Goal: Navigation & Orientation: Find specific page/section

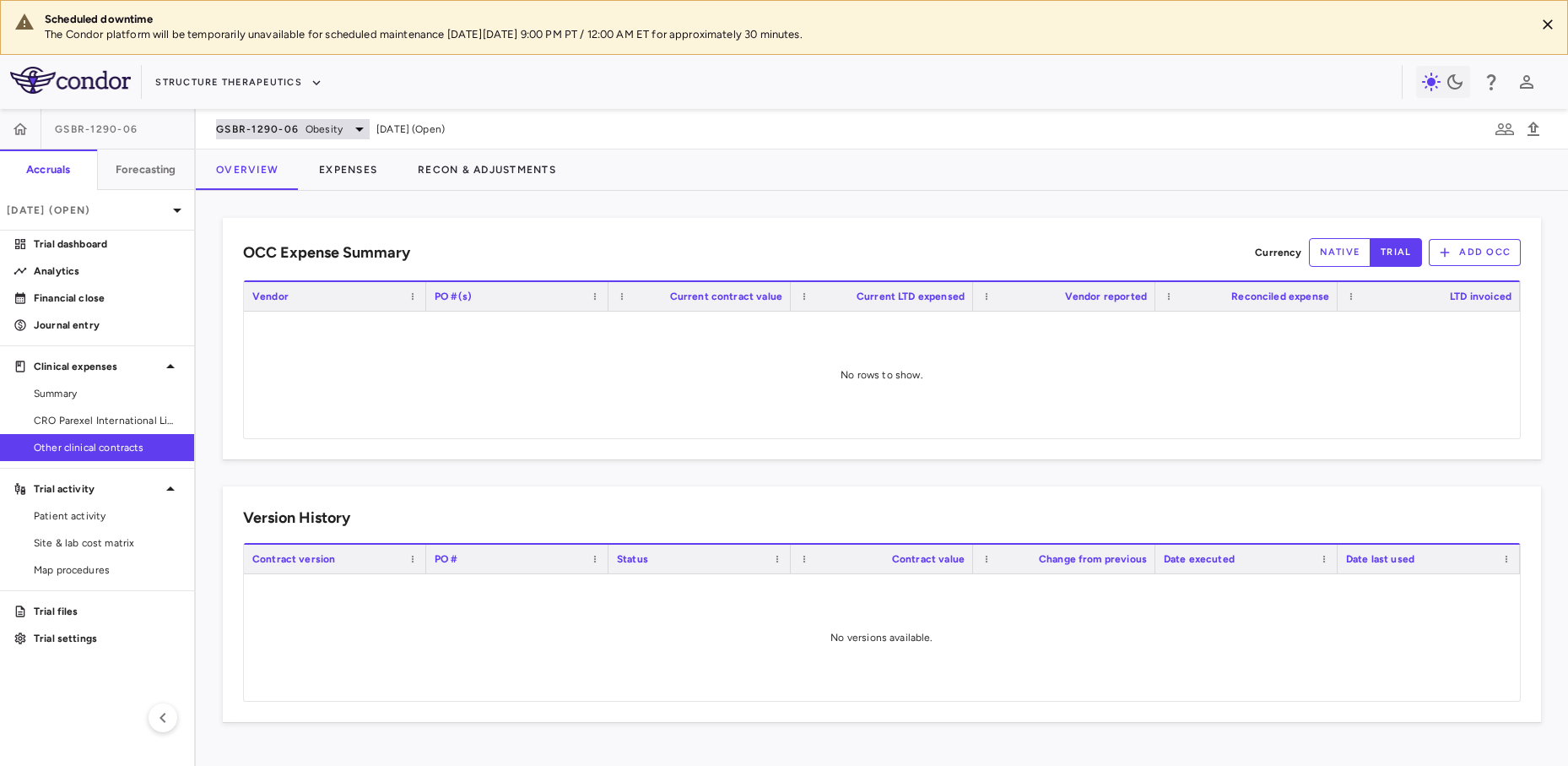
click at [356, 125] on icon at bounding box center [359, 129] width 20 height 20
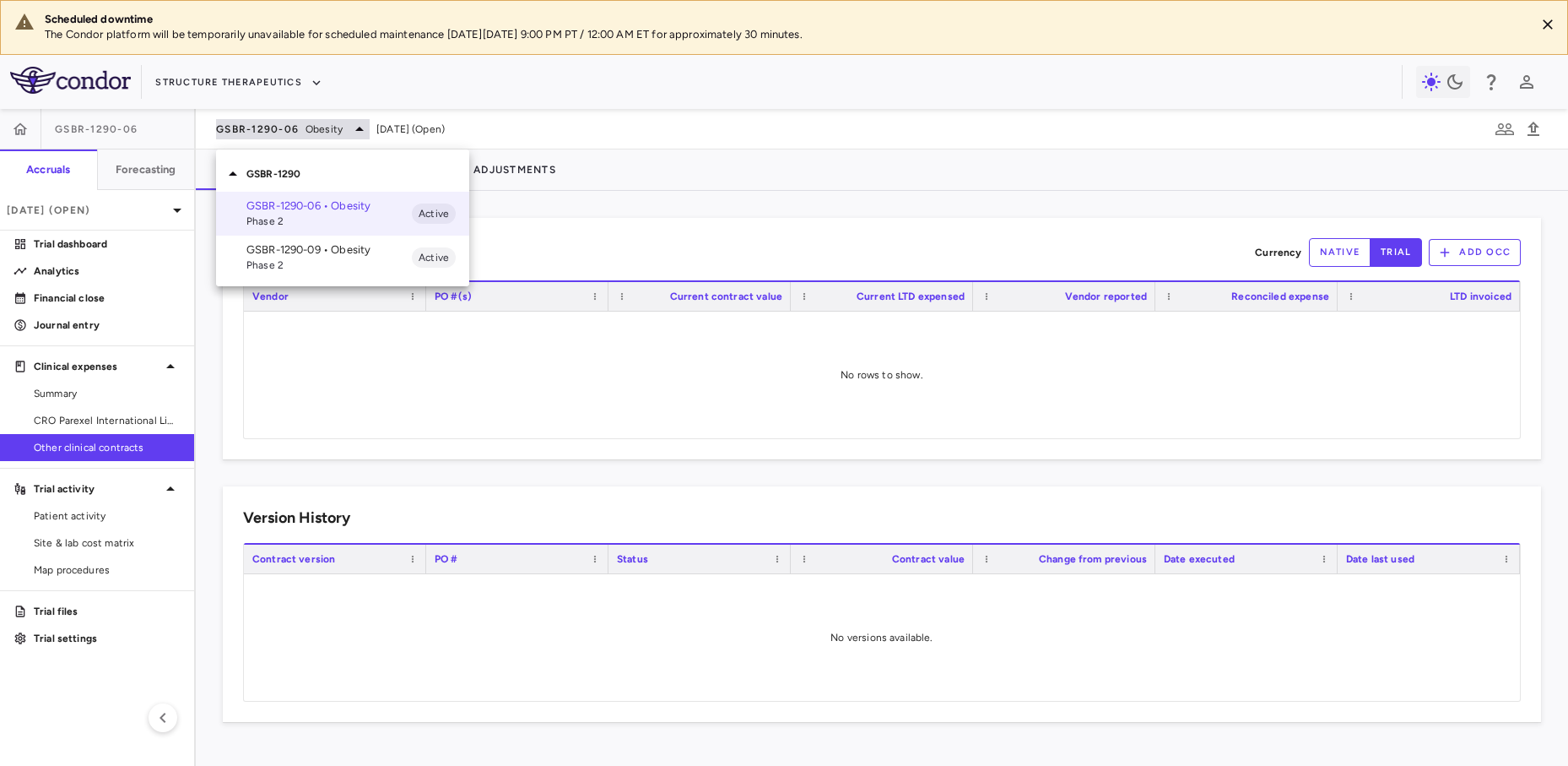
click at [356, 125] on div at bounding box center [784, 383] width 1568 height 766
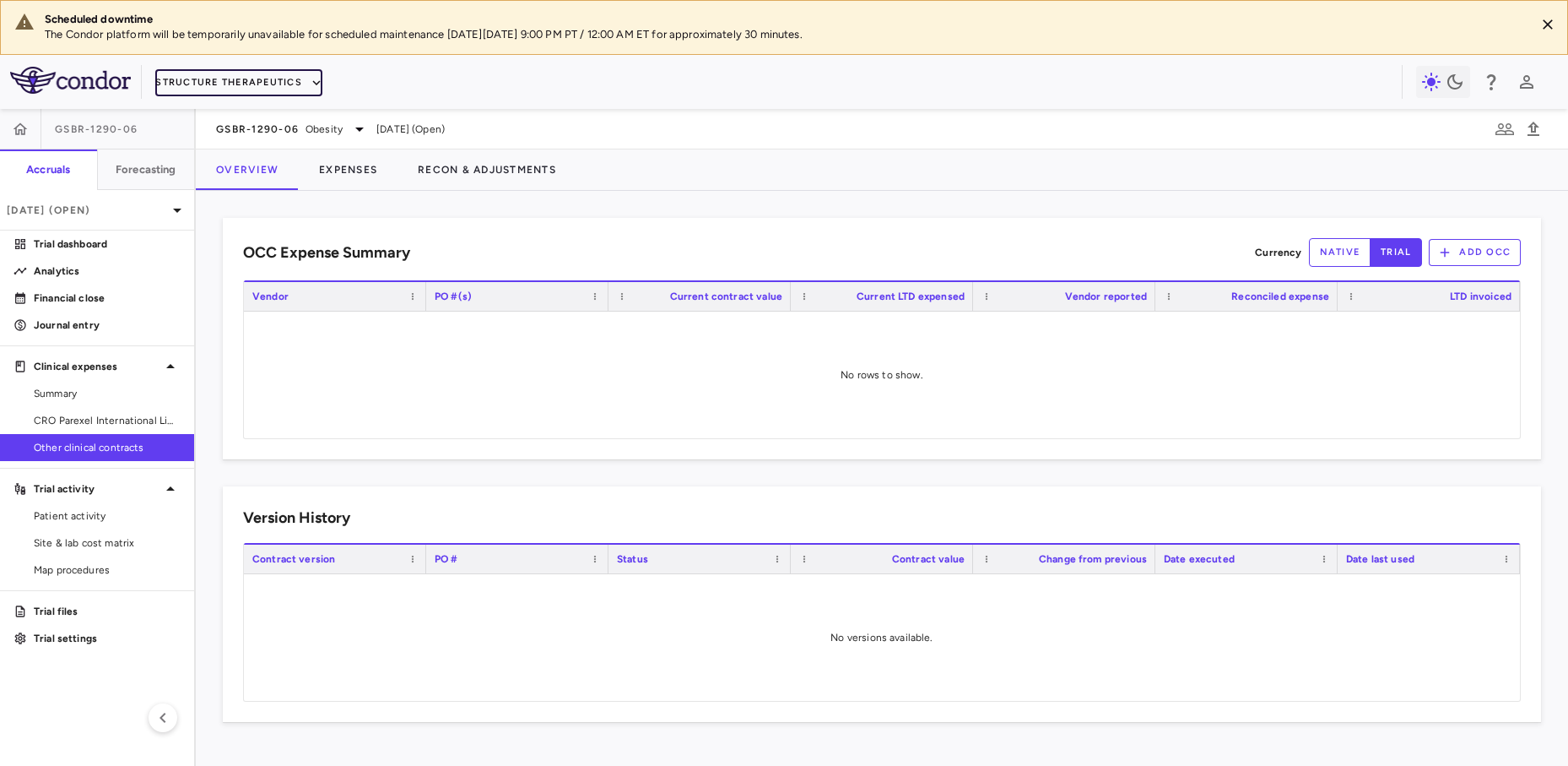
click at [247, 75] on button "Structure Therapeutics" at bounding box center [238, 82] width 167 height 27
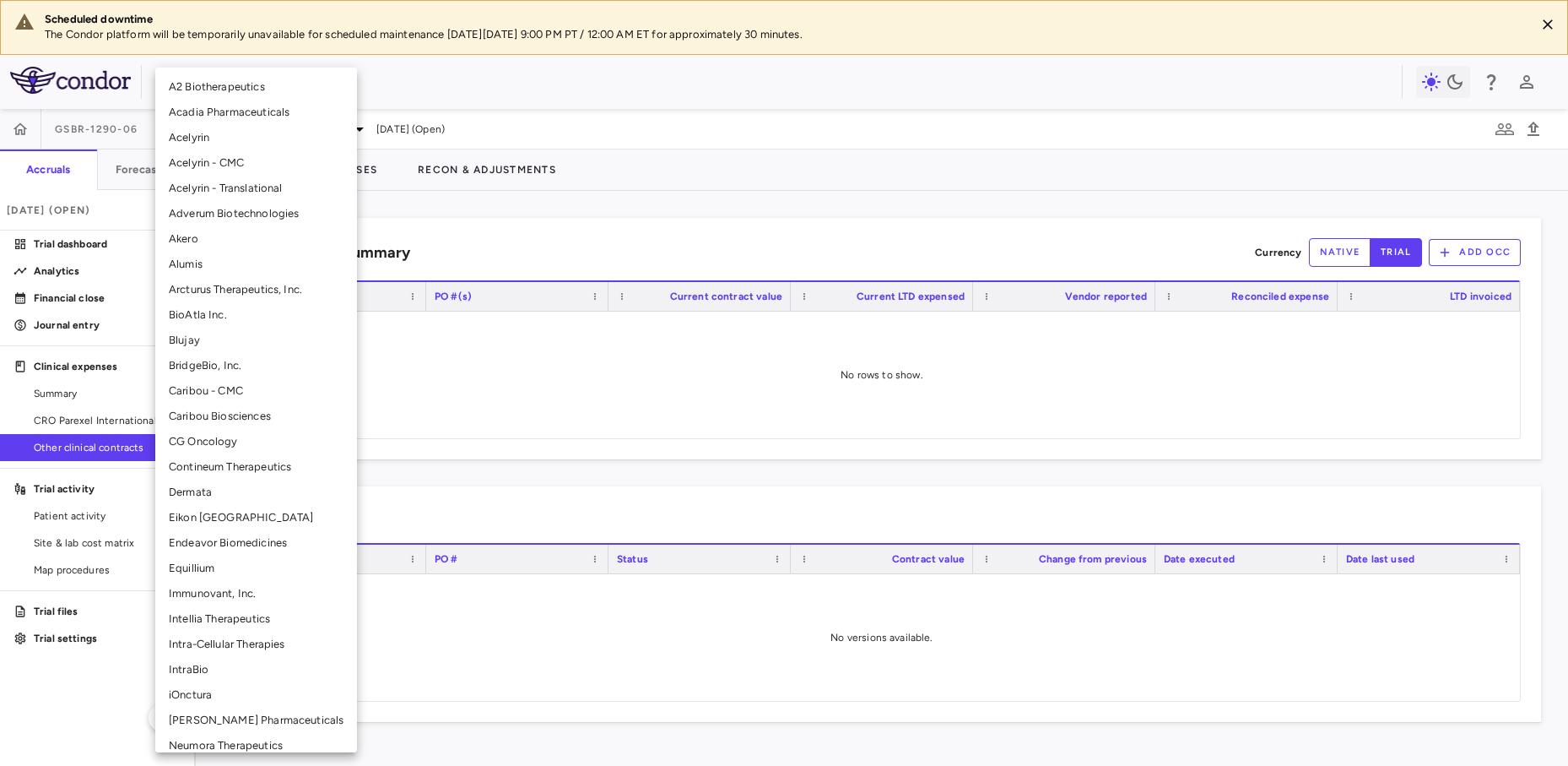
click at [226, 593] on li "Immunovant, Inc." at bounding box center [255, 594] width 202 height 26
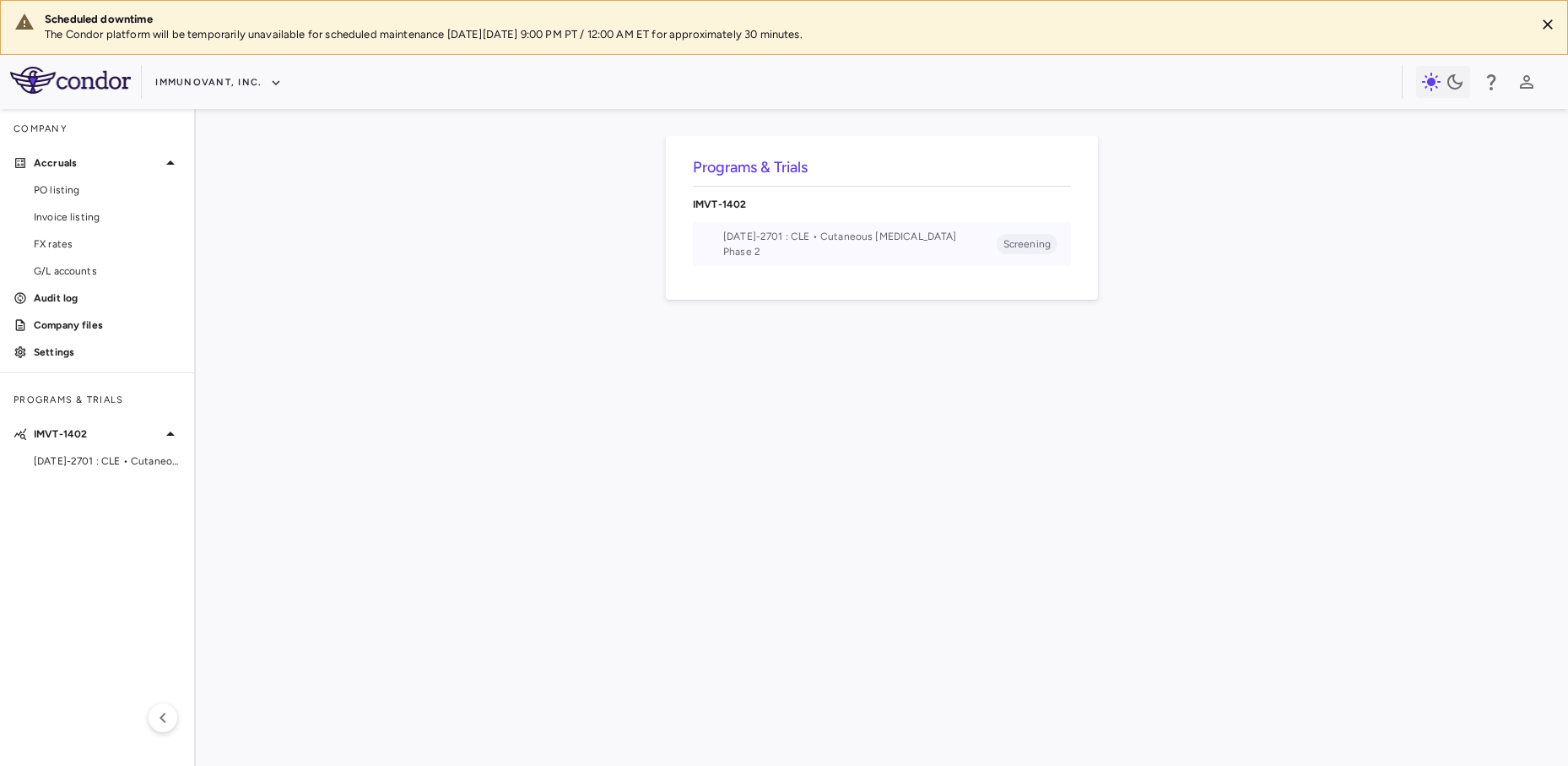
click at [873, 240] on span "[DATE]-2701 : CLE • Cutaneous [MEDICAL_DATA]" at bounding box center [860, 235] width 273 height 15
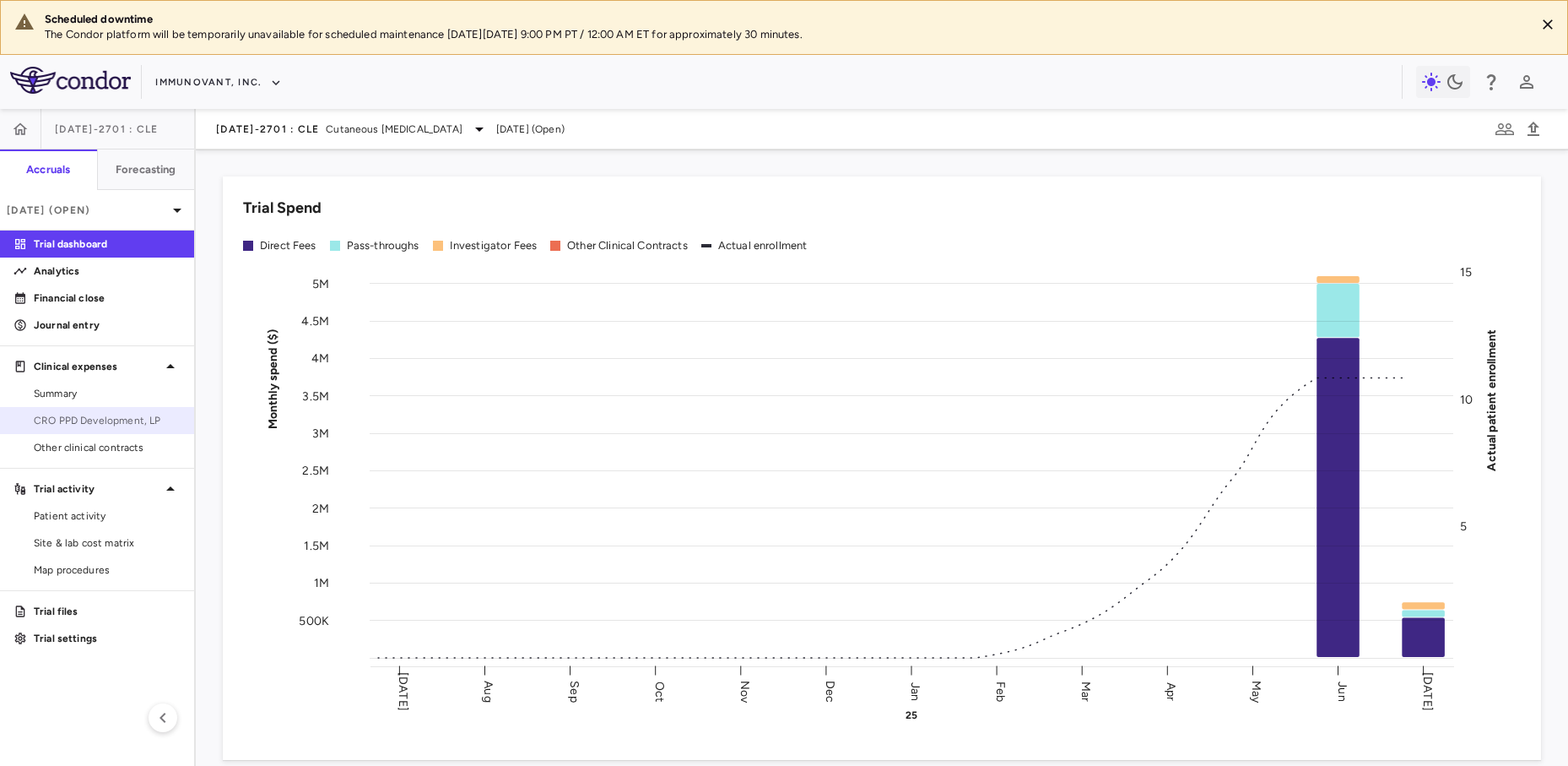
click at [115, 419] on span "CRO PPD Development, LP" at bounding box center [107, 420] width 147 height 15
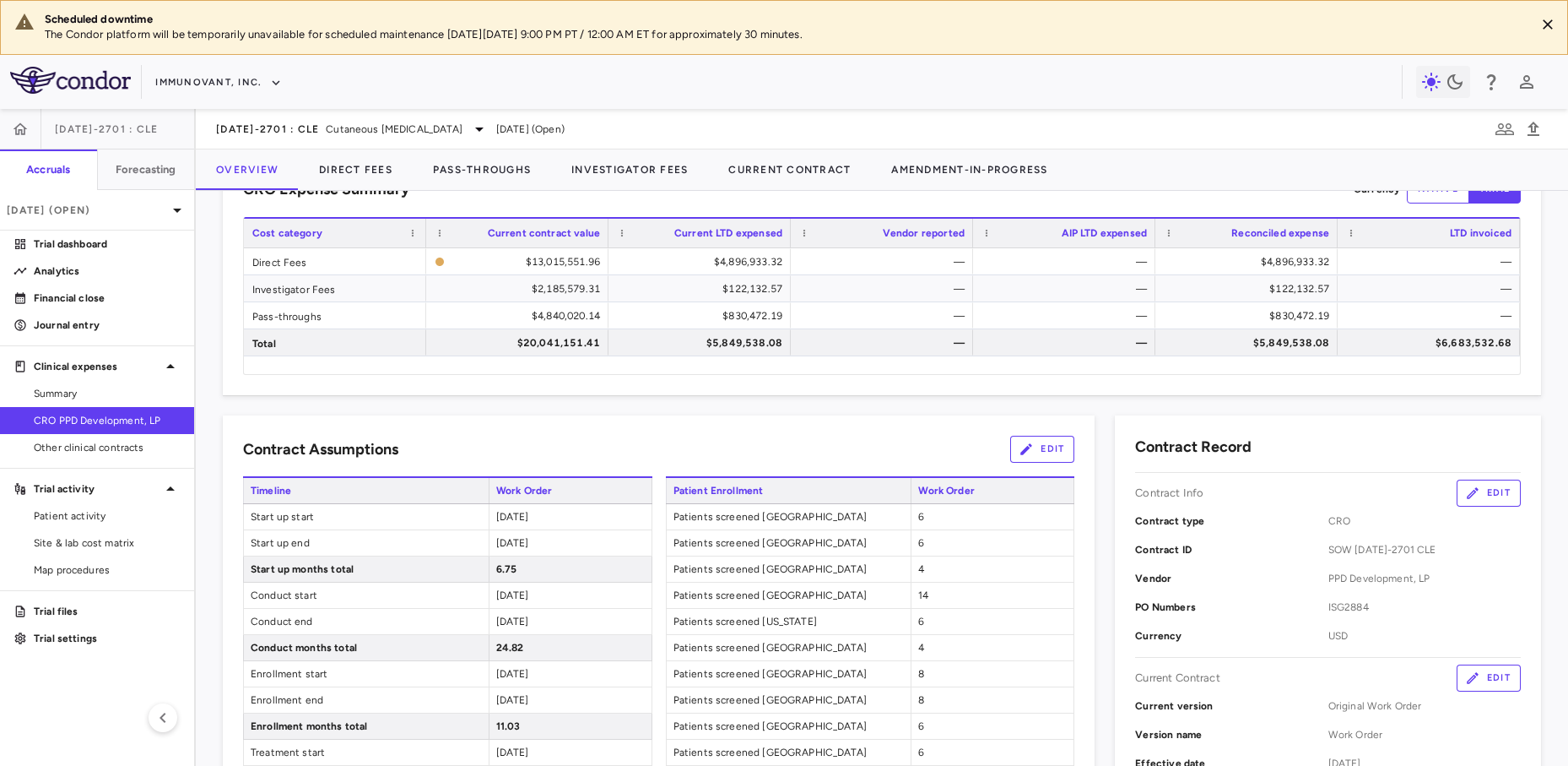
scroll to position [62, 0]
click at [108, 543] on span "Site & lab cost matrix" at bounding box center [107, 542] width 147 height 15
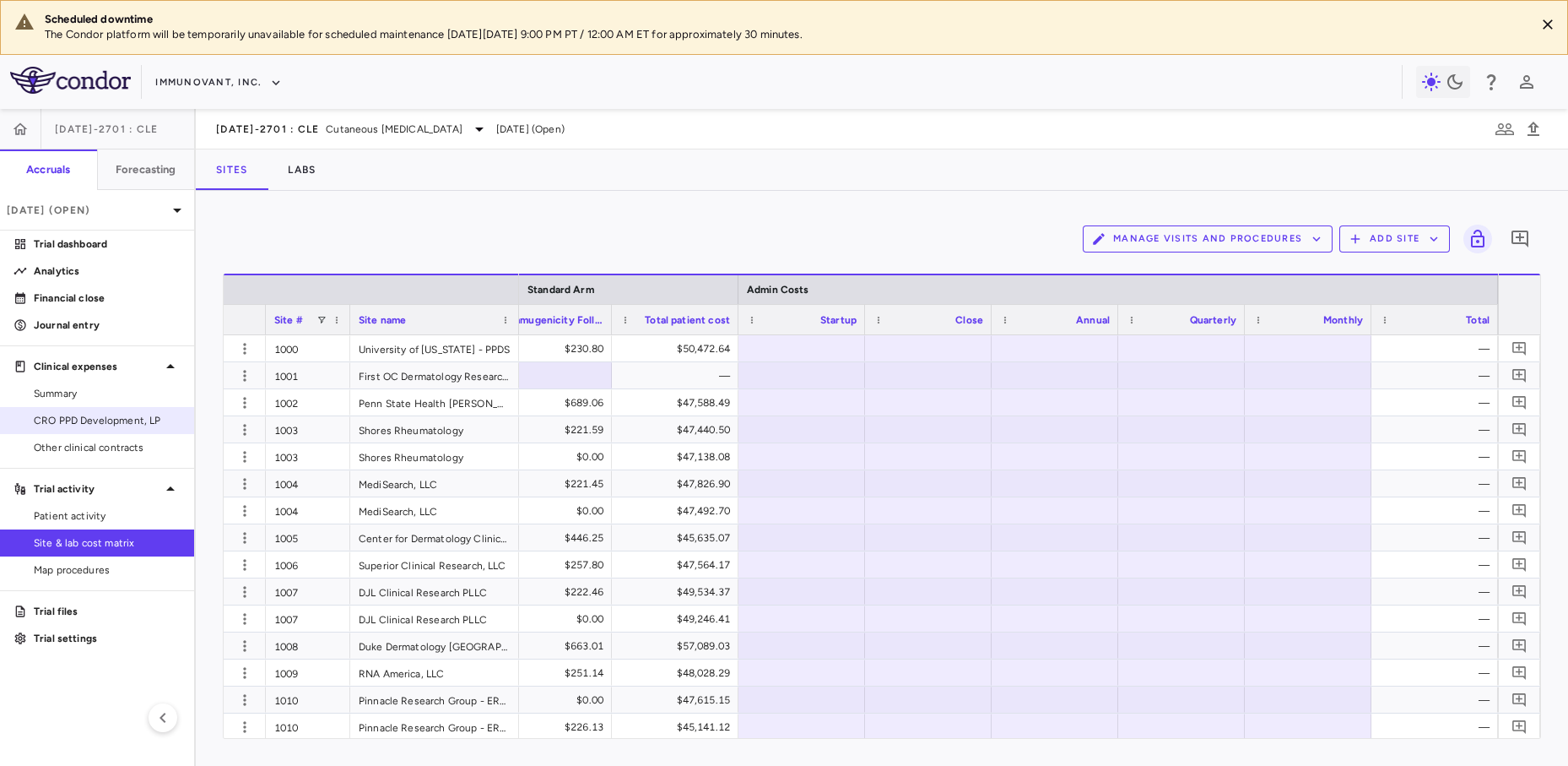
click at [101, 418] on span "CRO PPD Development, LP" at bounding box center [107, 420] width 147 height 15
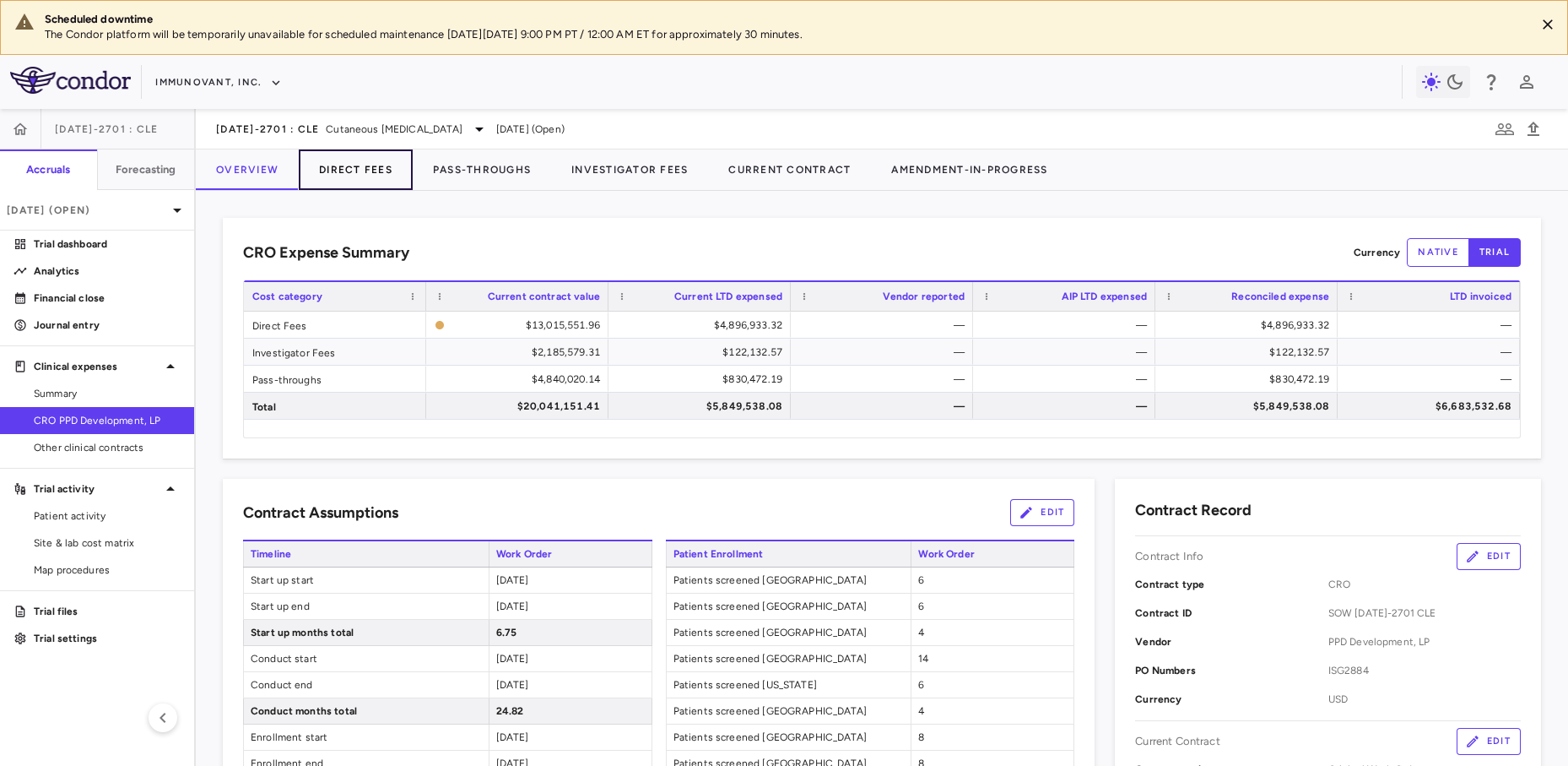
click at [370, 167] on button "Direct Fees" at bounding box center [356, 169] width 114 height 41
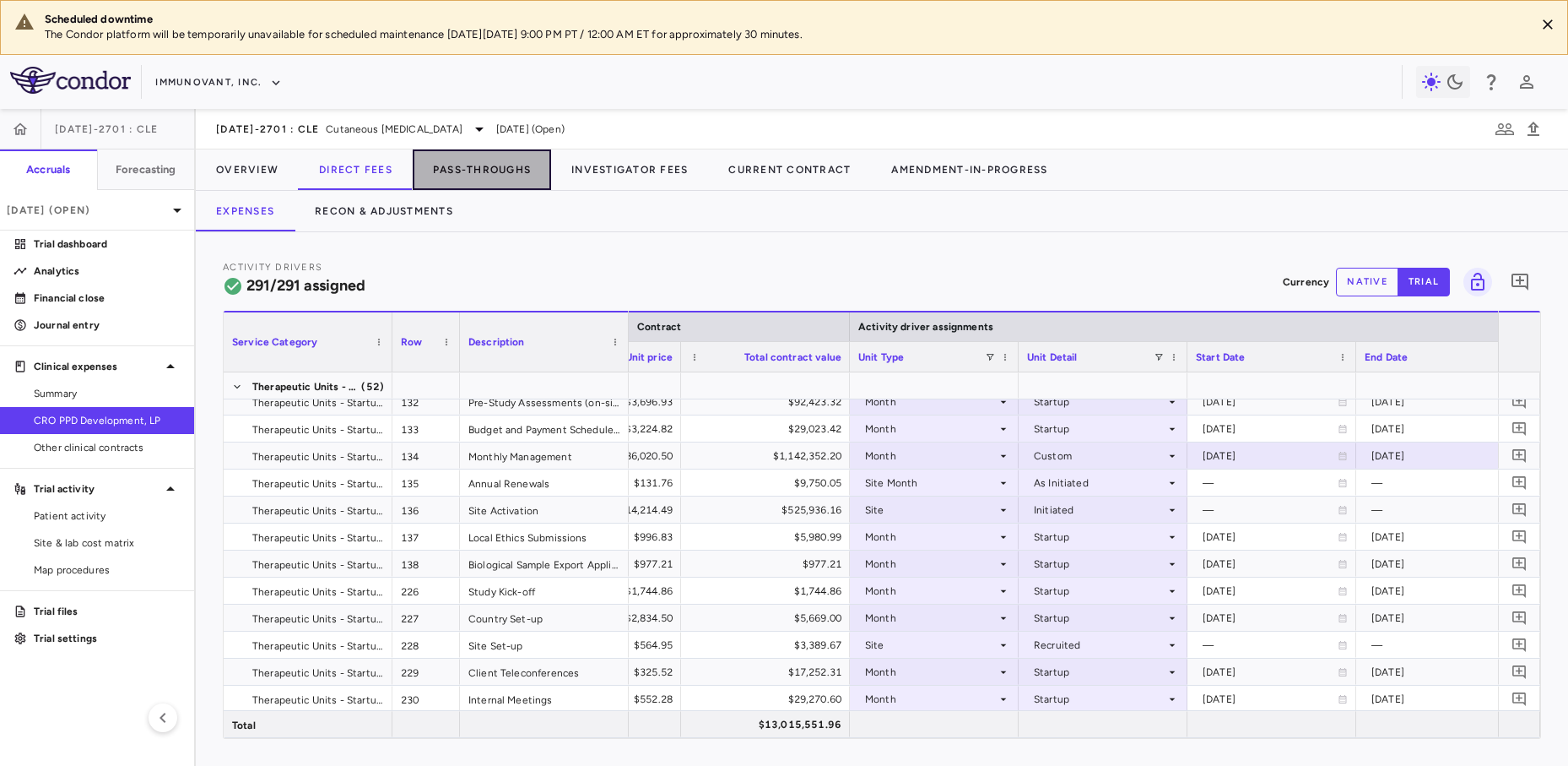
click at [493, 161] on button "Pass-Throughs" at bounding box center [482, 169] width 138 height 41
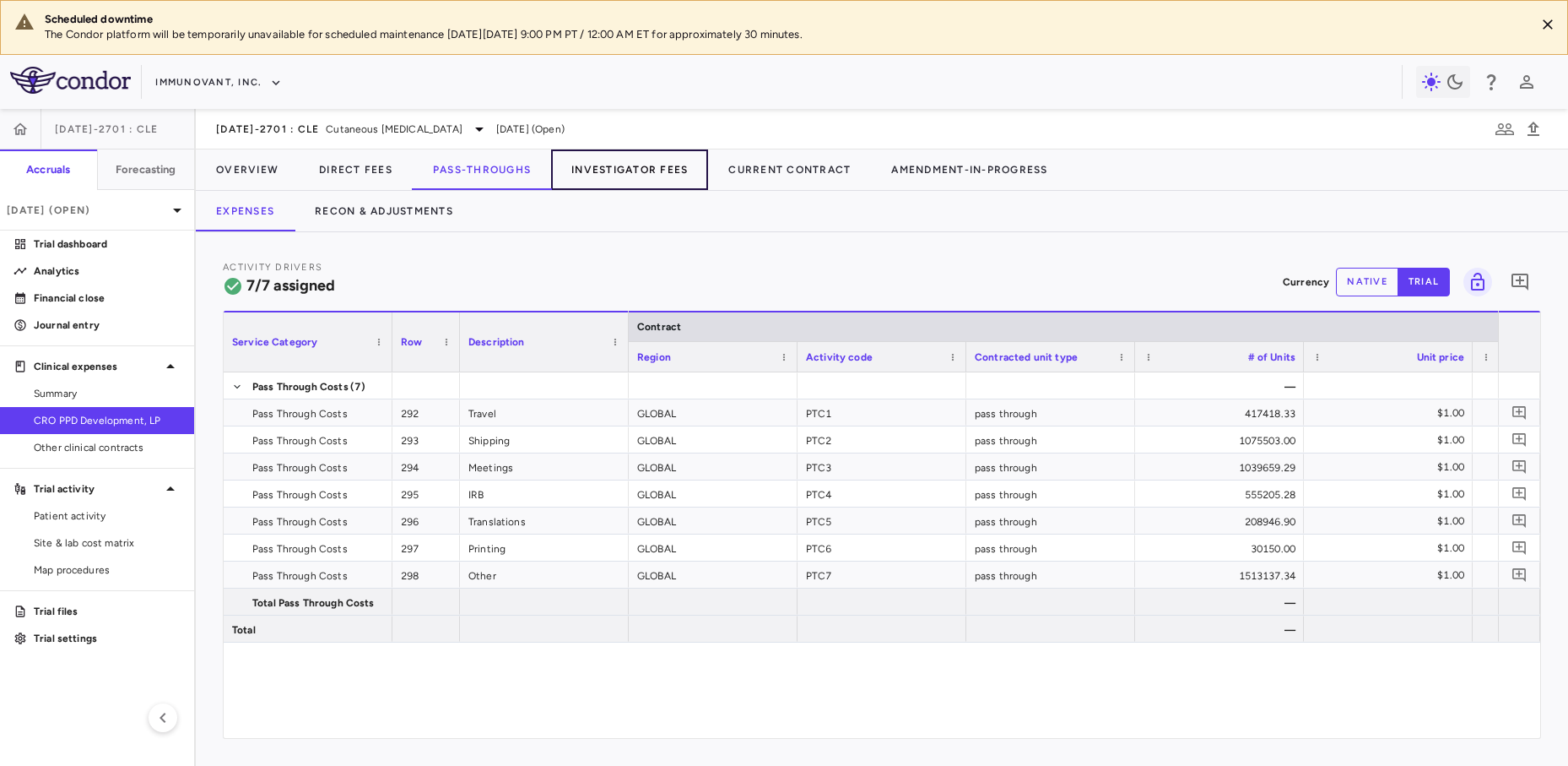
click at [599, 172] on button "Investigator Fees" at bounding box center [630, 169] width 157 height 41
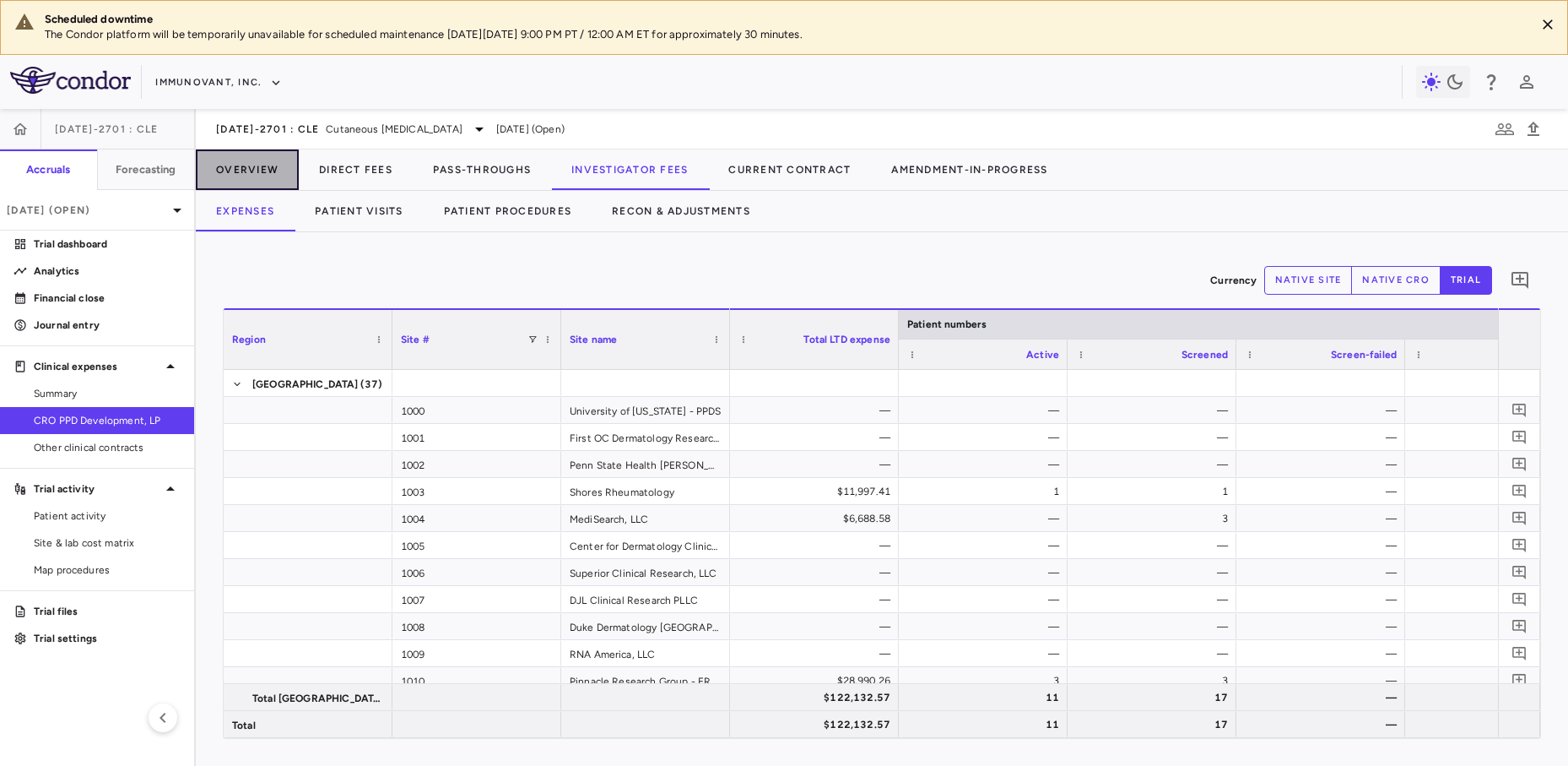
click at [255, 167] on button "Overview" at bounding box center [247, 169] width 103 height 41
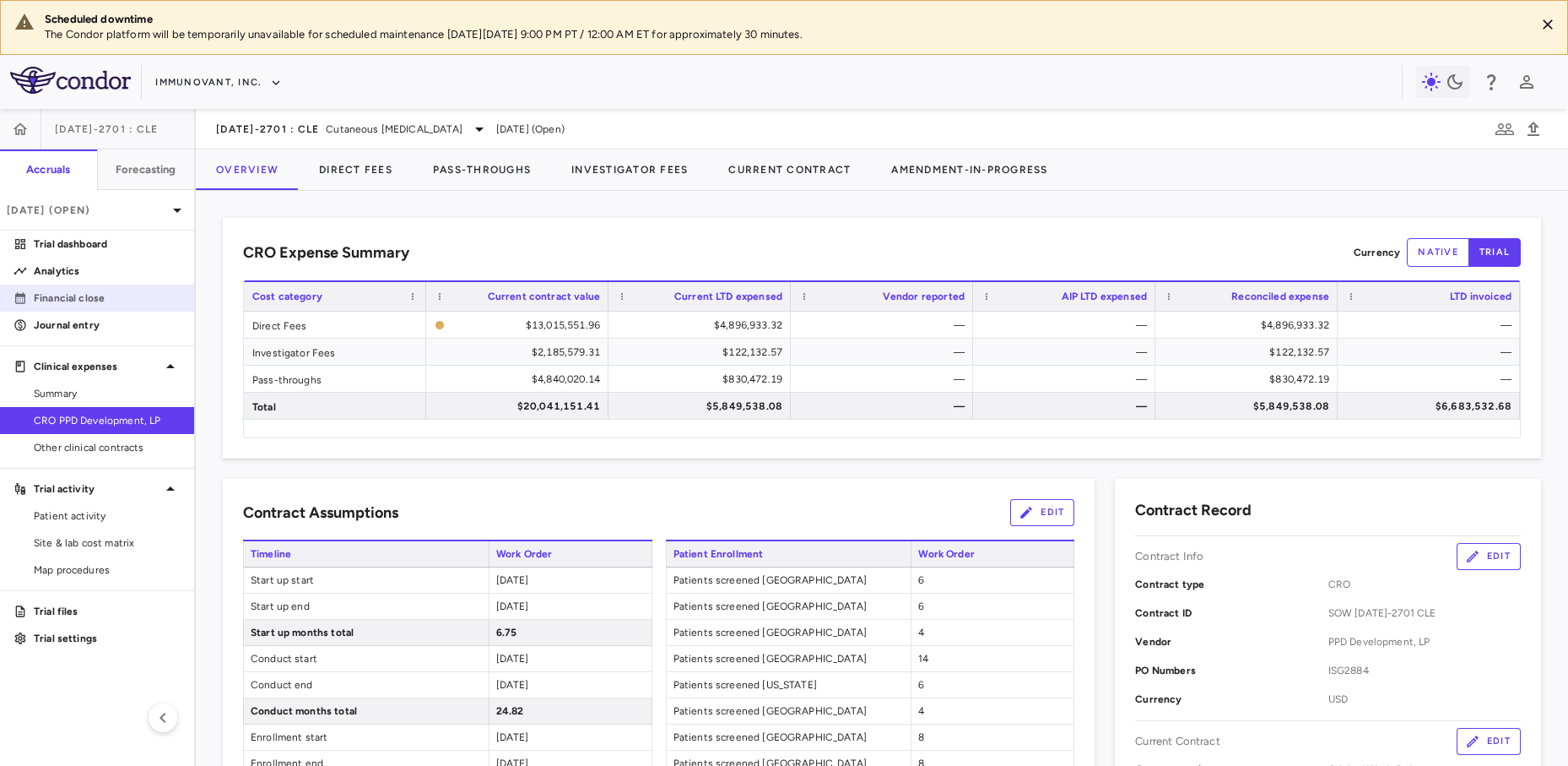
click at [81, 302] on p "Financial close" at bounding box center [107, 297] width 147 height 15
